Goal: Task Accomplishment & Management: Use online tool/utility

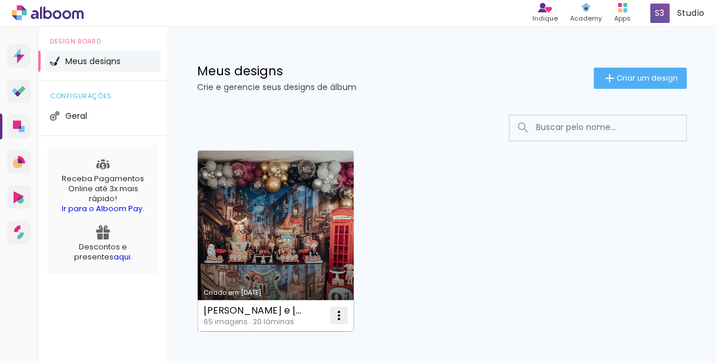
click at [338, 314] on iron-icon at bounding box center [339, 315] width 14 height 14
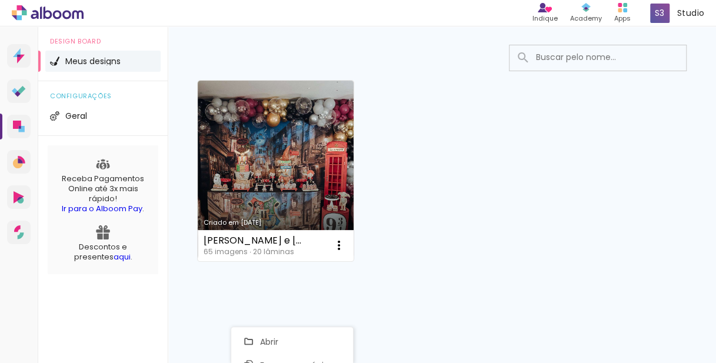
scroll to position [72, 0]
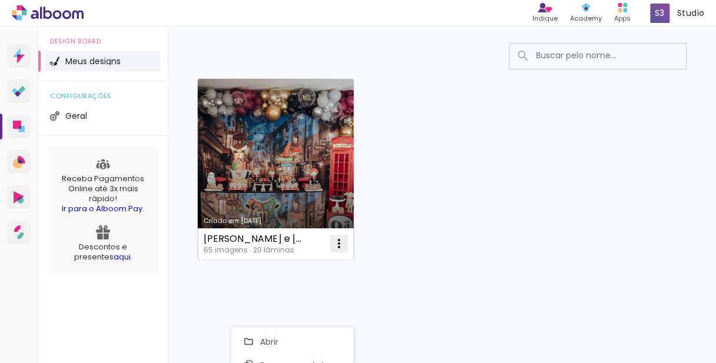
click at [335, 241] on iron-icon at bounding box center [339, 243] width 14 height 14
click at [338, 241] on iron-icon at bounding box center [339, 243] width 14 height 14
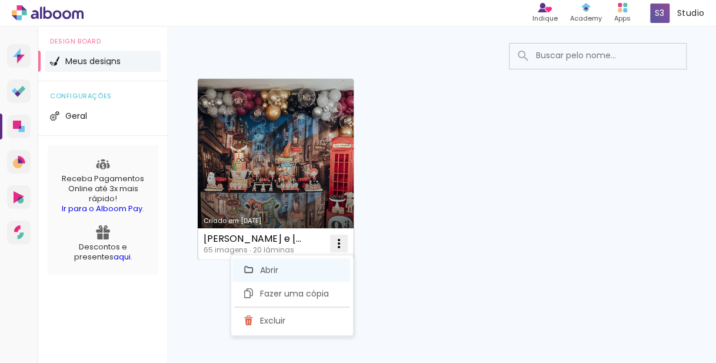
click at [317, 266] on paper-item "Abrir" at bounding box center [291, 270] width 118 height 24
